Goal: Information Seeking & Learning: Learn about a topic

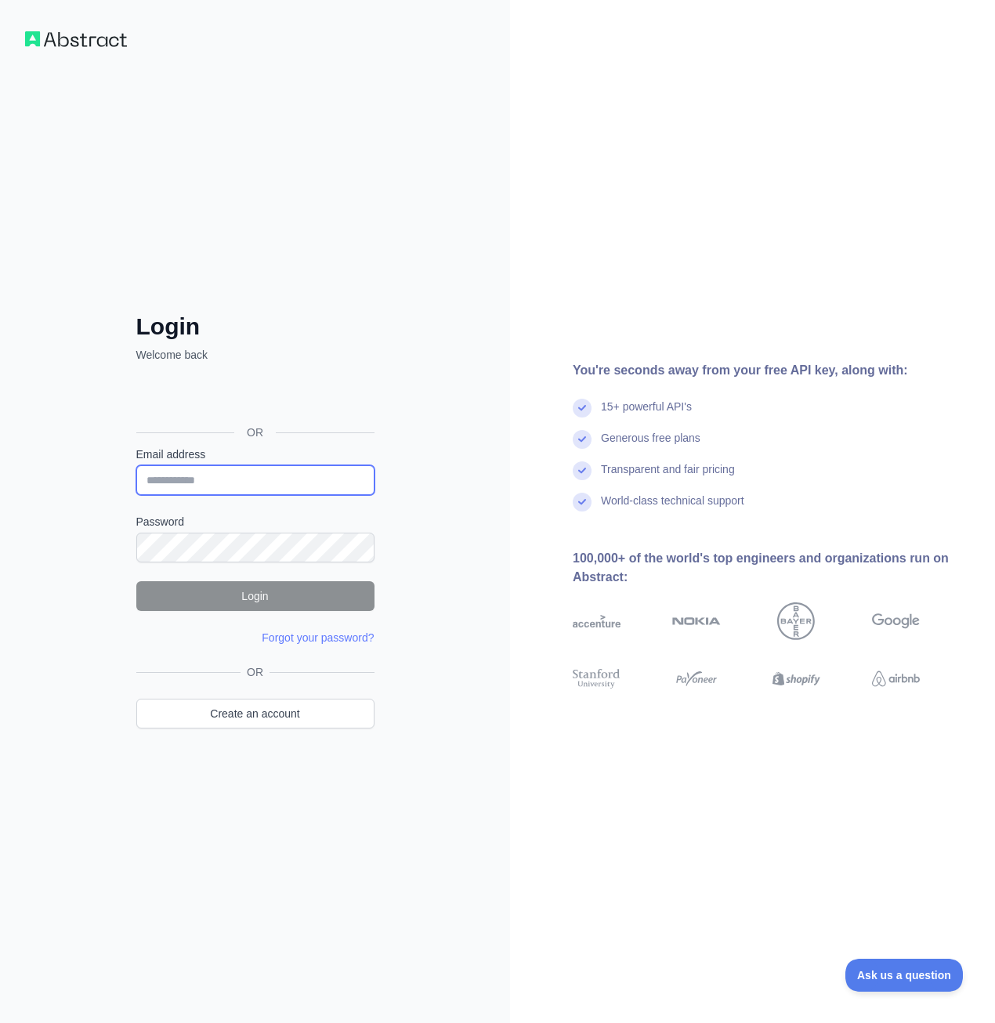
click at [178, 472] on input "Email address" at bounding box center [255, 480] width 238 height 30
paste input "**********"
type input "**********"
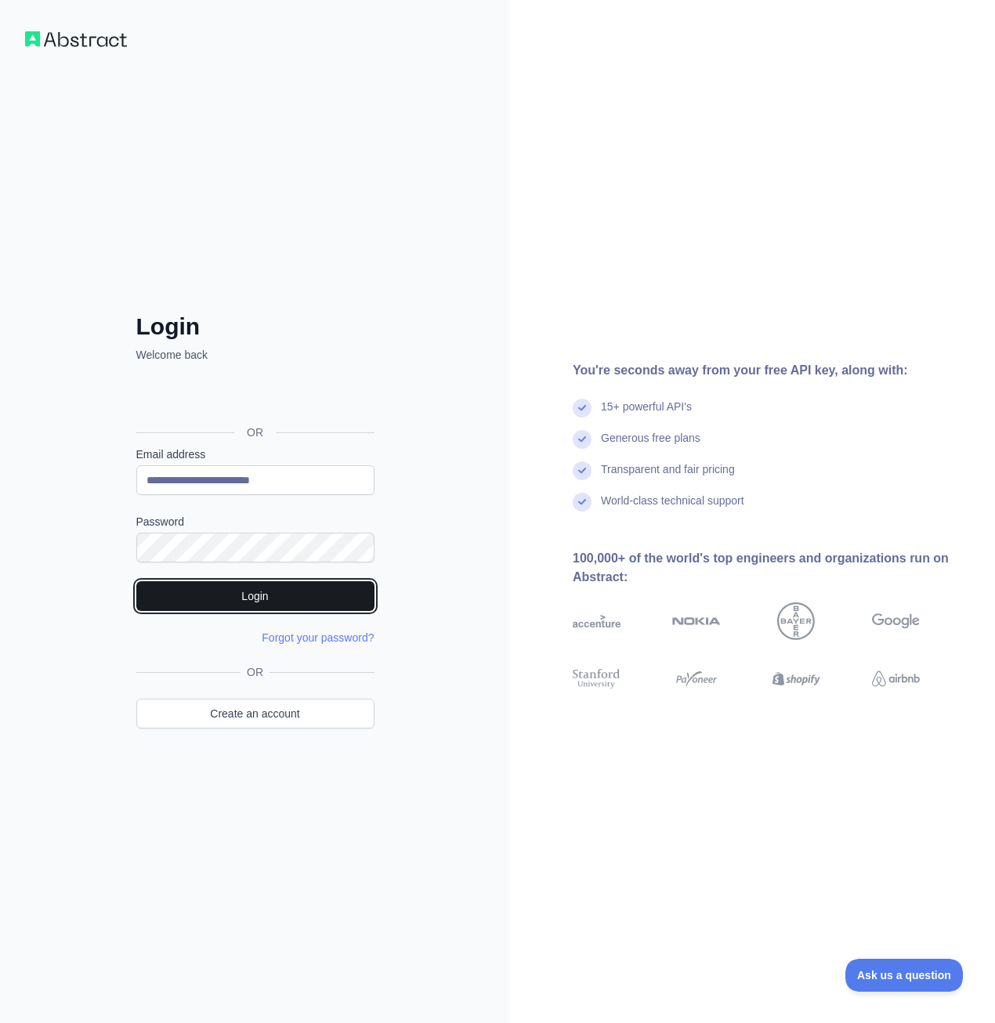
click at [269, 595] on button "Login" at bounding box center [255, 596] width 238 height 30
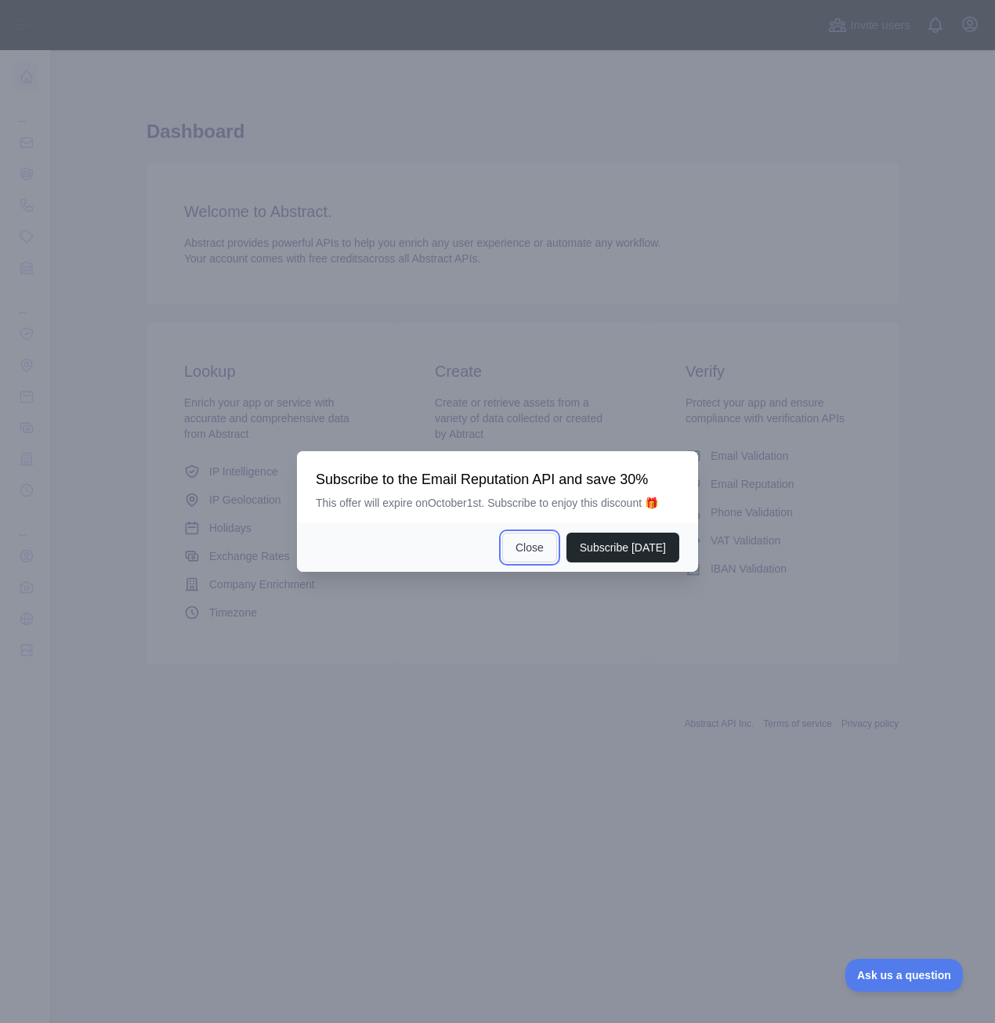
click at [533, 559] on button "Close" at bounding box center [529, 548] width 55 height 30
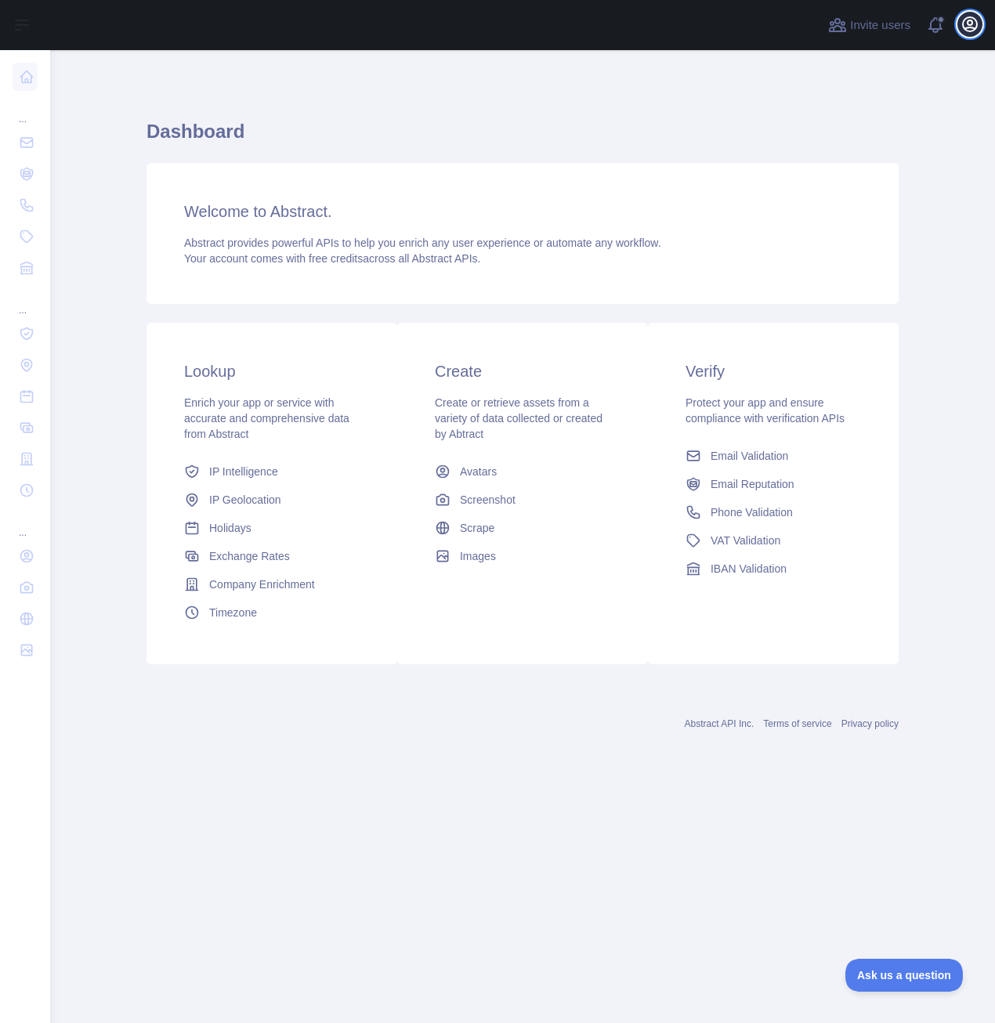
click at [970, 25] on icon "button" at bounding box center [970, 24] width 14 height 14
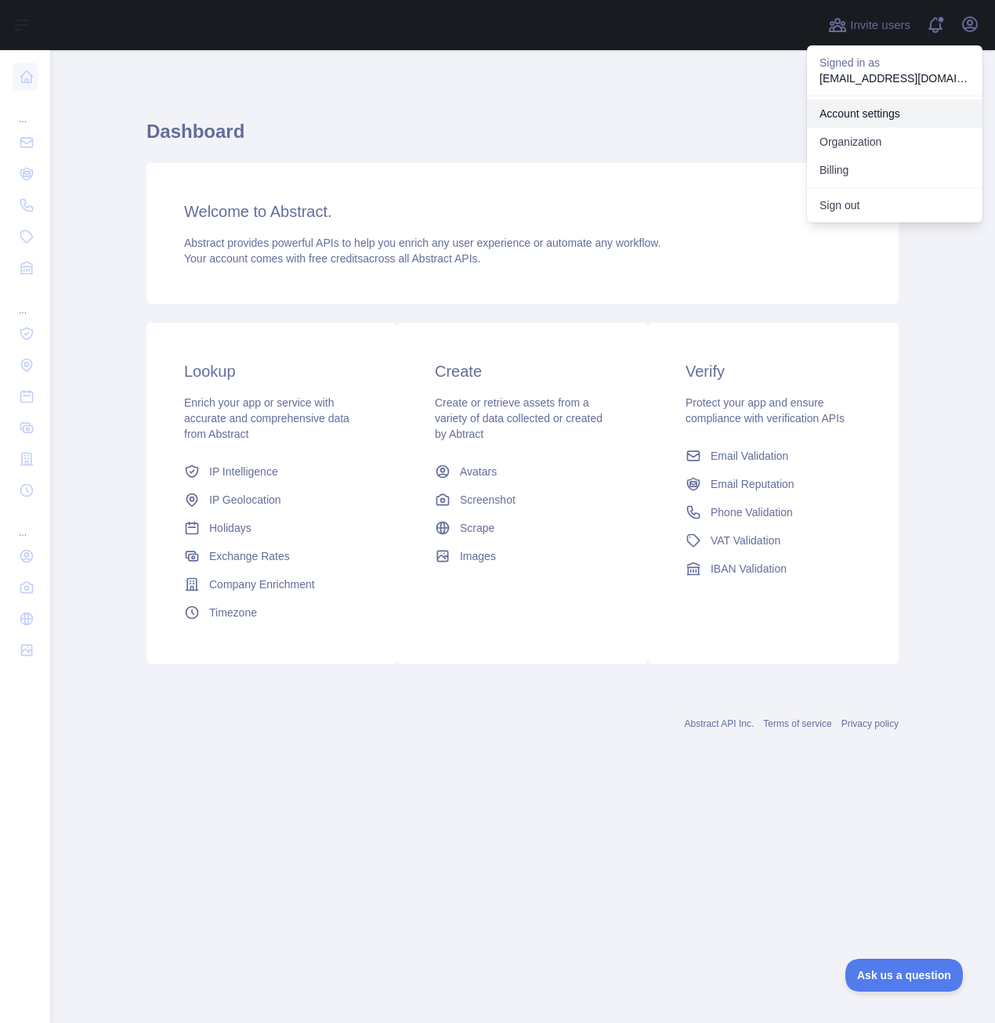
click at [903, 114] on link "Account settings" at bounding box center [894, 113] width 175 height 28
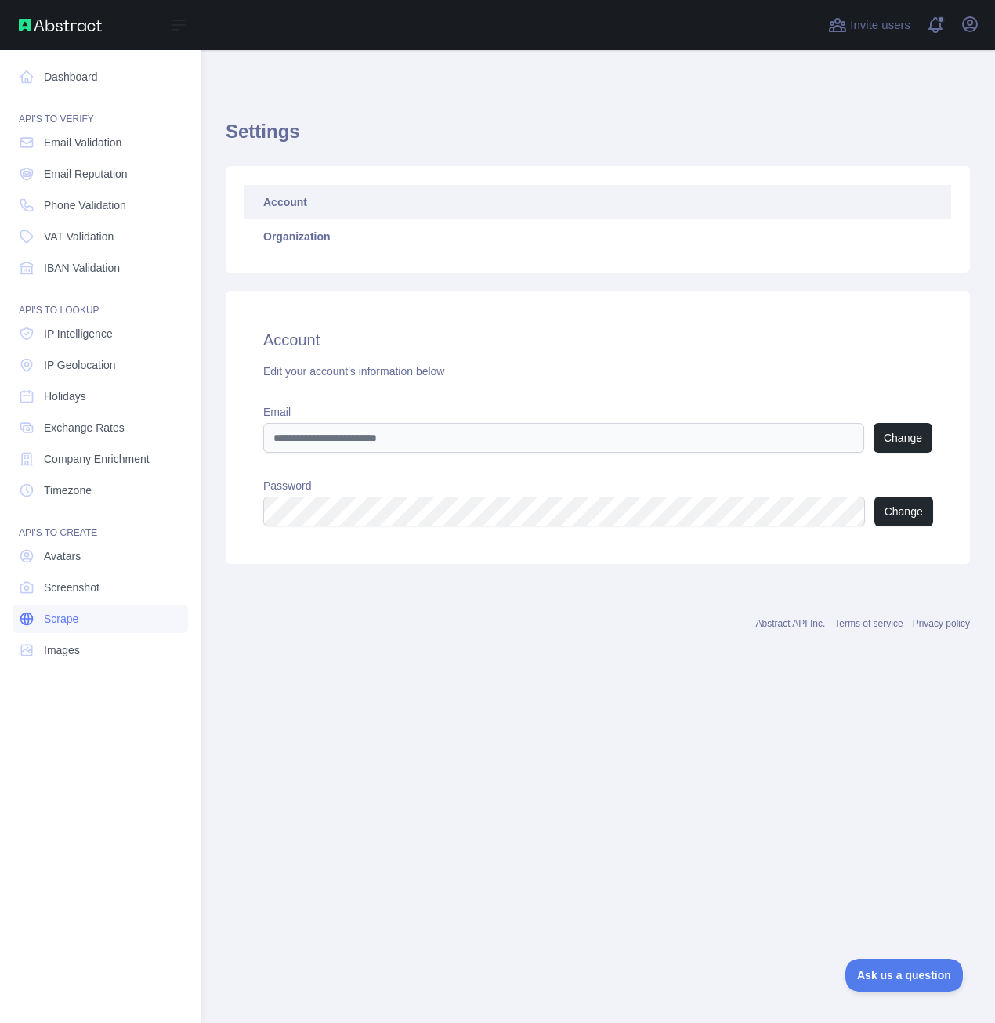
click at [54, 620] on span "Scrape" at bounding box center [61, 619] width 34 height 16
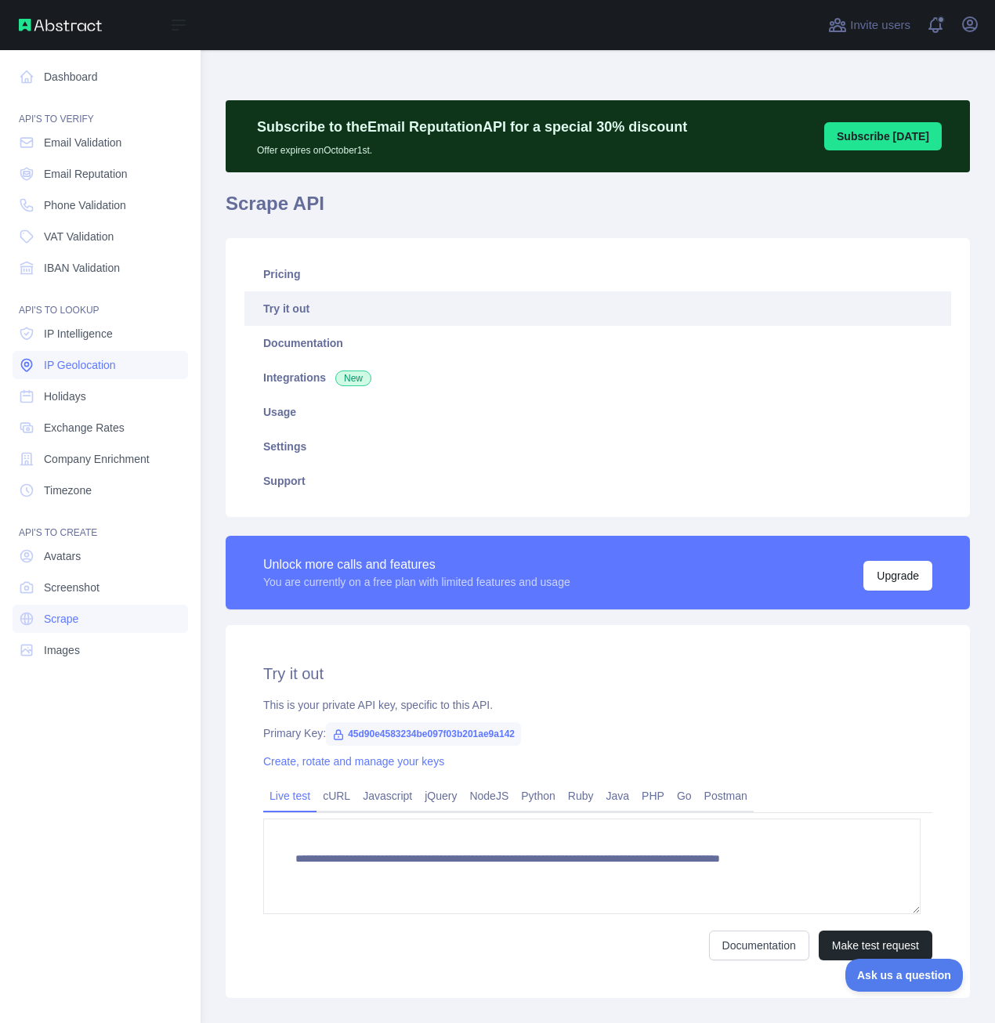
click at [86, 366] on span "IP Geolocation" at bounding box center [80, 365] width 72 height 16
click at [56, 616] on span "Scrape" at bounding box center [61, 619] width 34 height 16
click at [63, 363] on span "IP Geolocation" at bounding box center [80, 365] width 72 height 16
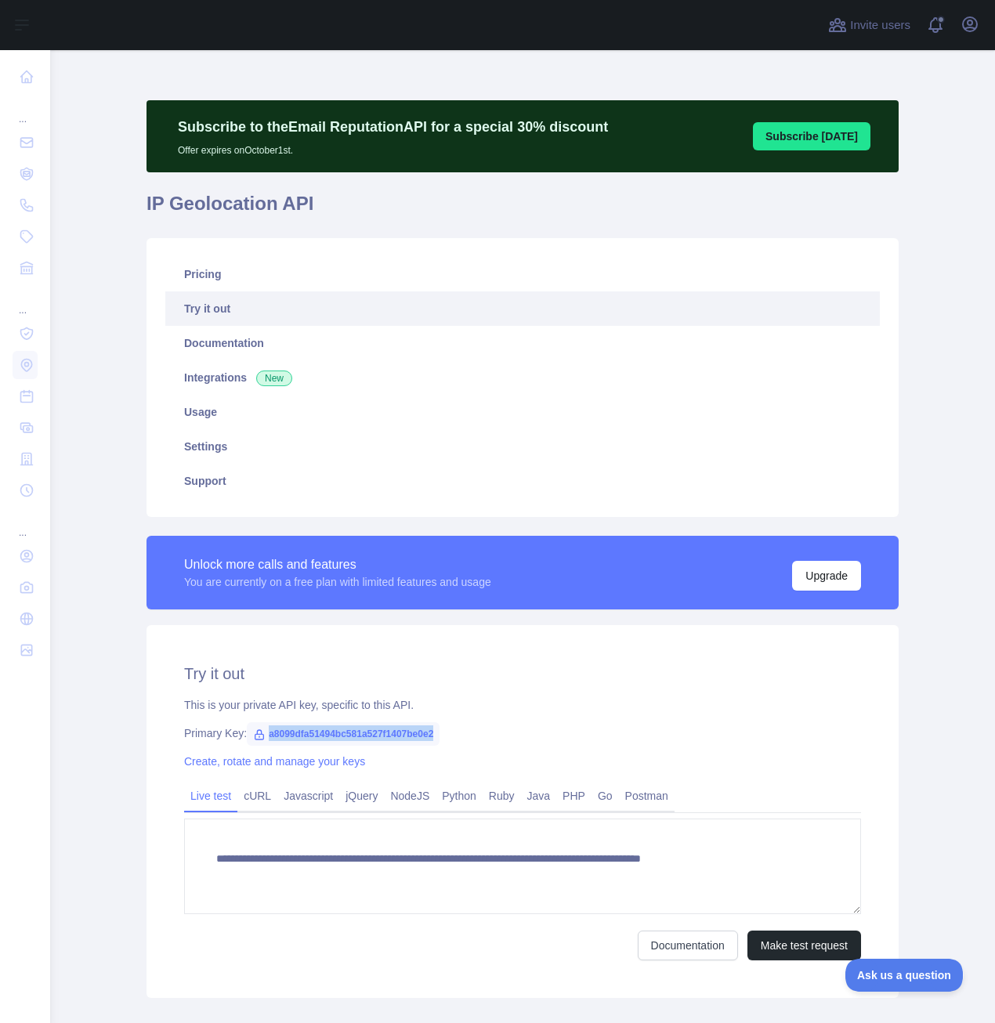
drag, startPoint x: 258, startPoint y: 733, endPoint x: 452, endPoint y: 729, distance: 194.3
click at [452, 729] on div "Primary Key: a8099dfa51494bc581a527f1407be0e2" at bounding box center [522, 733] width 677 height 16
copy span "a8099dfa51494bc581a527f1407be0e2"
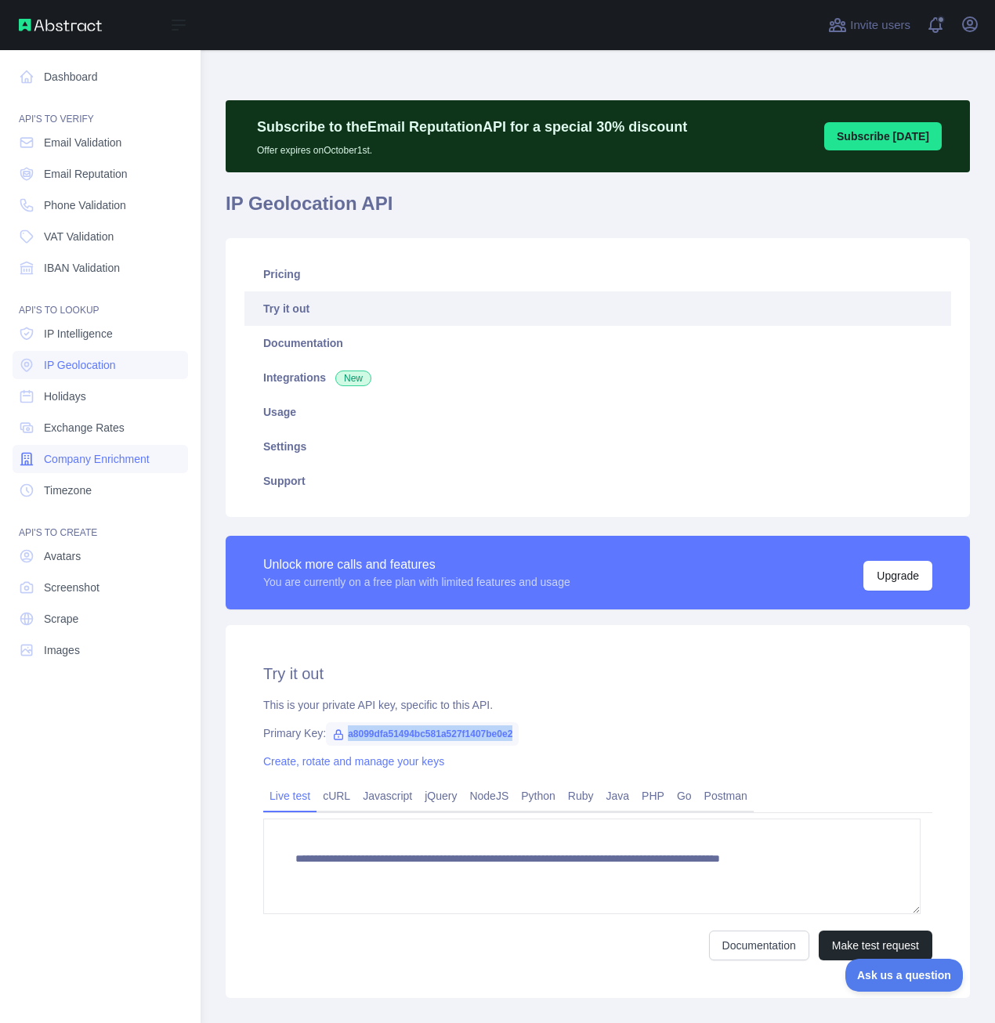
click at [82, 461] on span "Company Enrichment" at bounding box center [97, 459] width 106 height 16
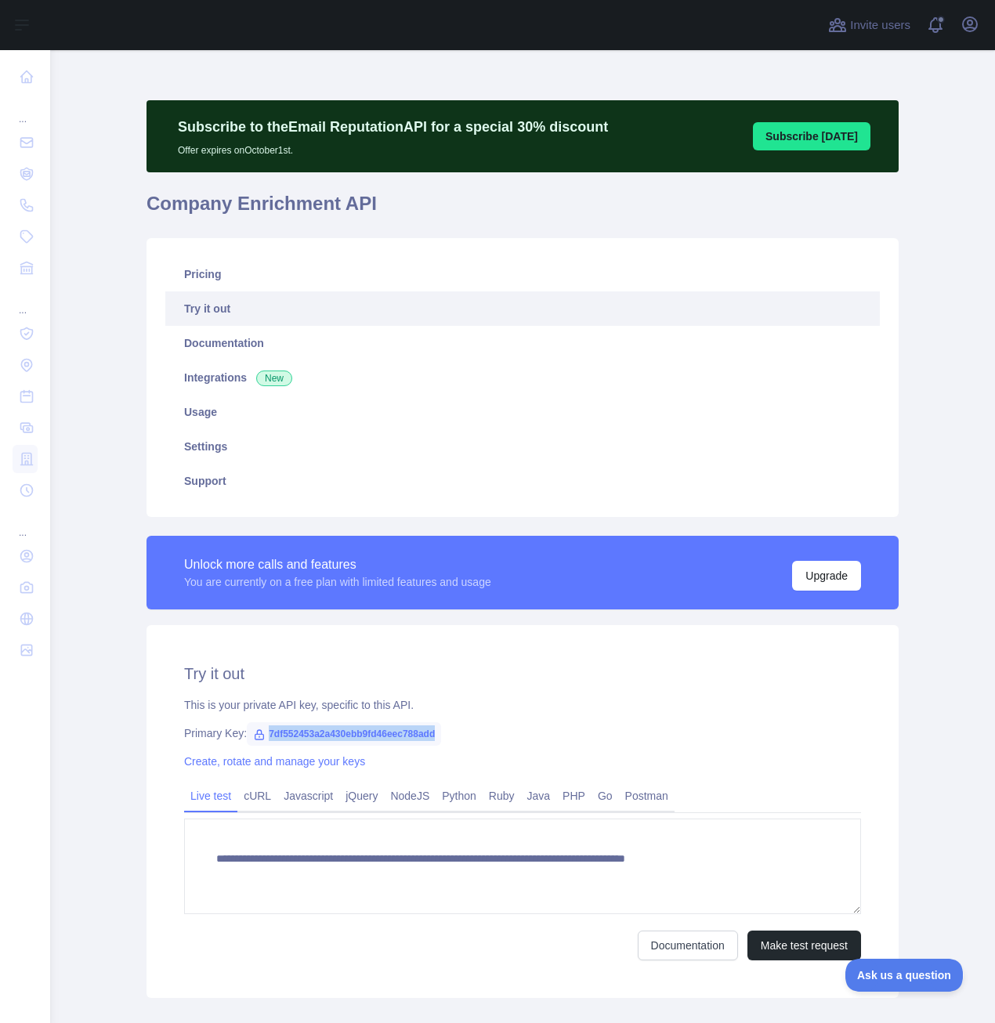
drag, startPoint x: 261, startPoint y: 732, endPoint x: 450, endPoint y: 726, distance: 189.6
click at [450, 726] on div "Primary Key: 7df552453a2a430ebb9fd46eec788add" at bounding box center [522, 733] width 677 height 16
copy span "7df552453a2a430ebb9fd46eec788add"
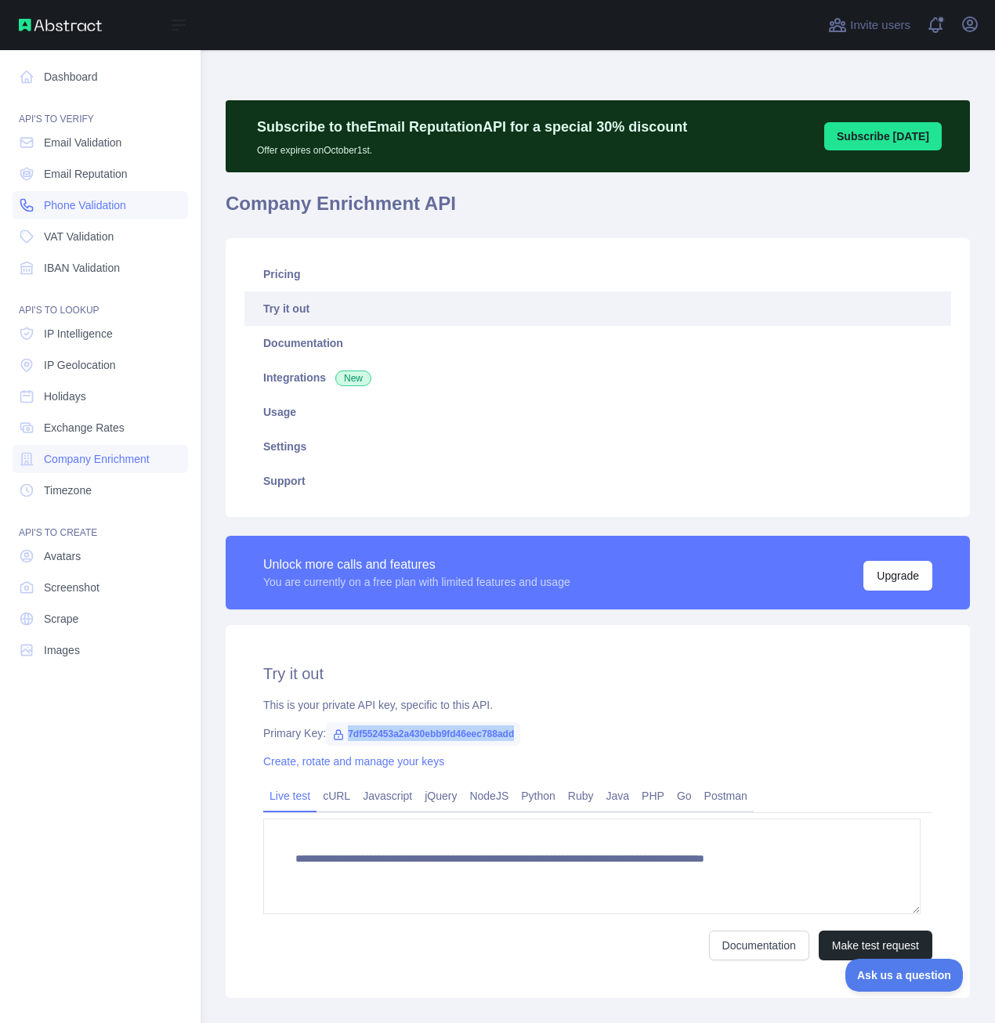
click at [78, 208] on span "Phone Validation" at bounding box center [85, 205] width 82 height 16
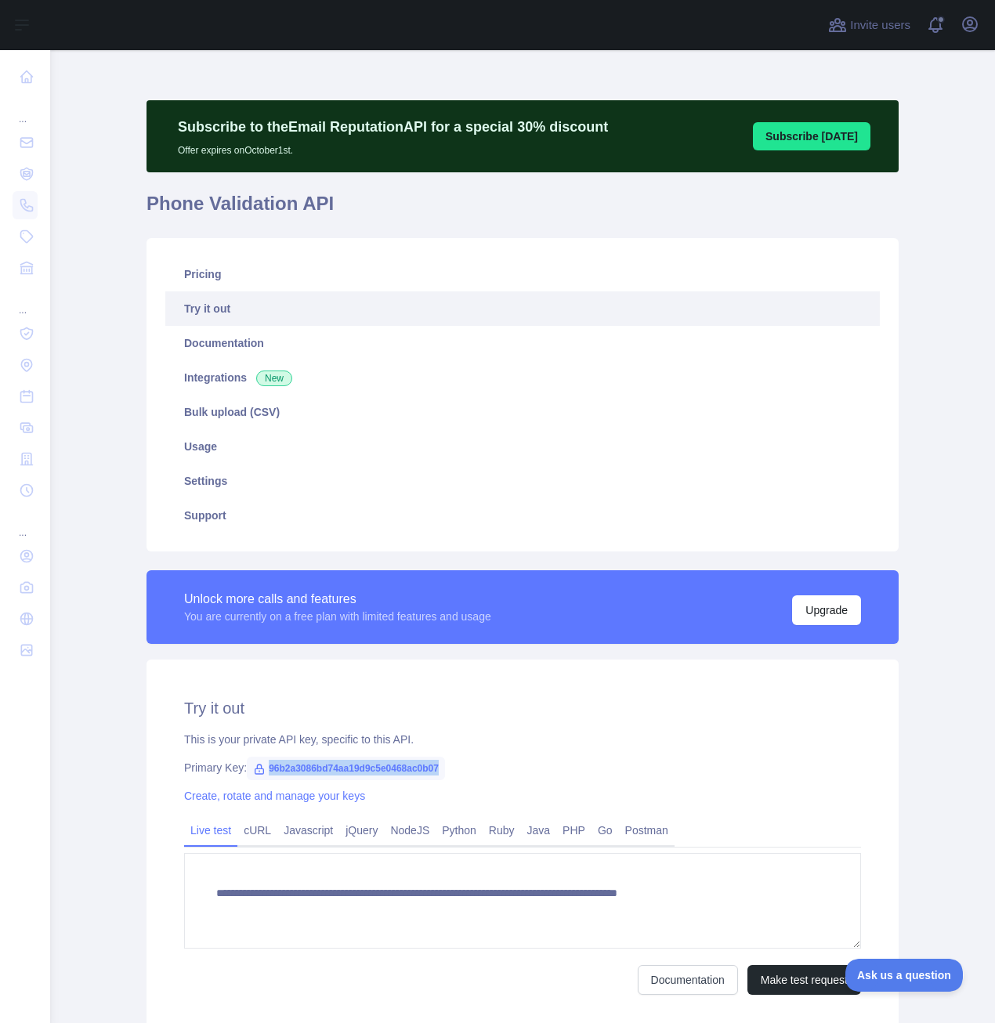
drag, startPoint x: 259, startPoint y: 770, endPoint x: 463, endPoint y: 762, distance: 203.8
click at [463, 762] on div "Primary Key: 96b2a3086bd74aa19d9c5e0468ac0b07" at bounding box center [522, 768] width 677 height 16
copy span "96b2a3086bd74aa19d9c5e0468ac0b07"
